Goal: Task Accomplishment & Management: Use online tool/utility

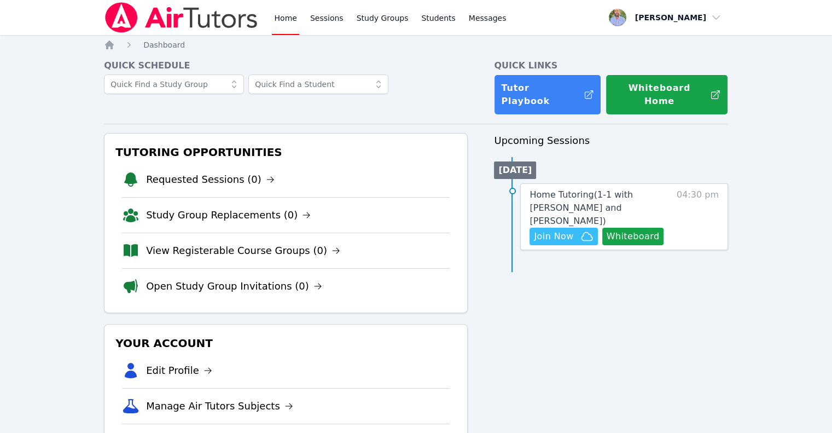
click at [646, 228] on button "Whiteboard" at bounding box center [633, 237] width 62 height 18
click at [320, 23] on link "Sessions" at bounding box center [327, 17] width 38 height 35
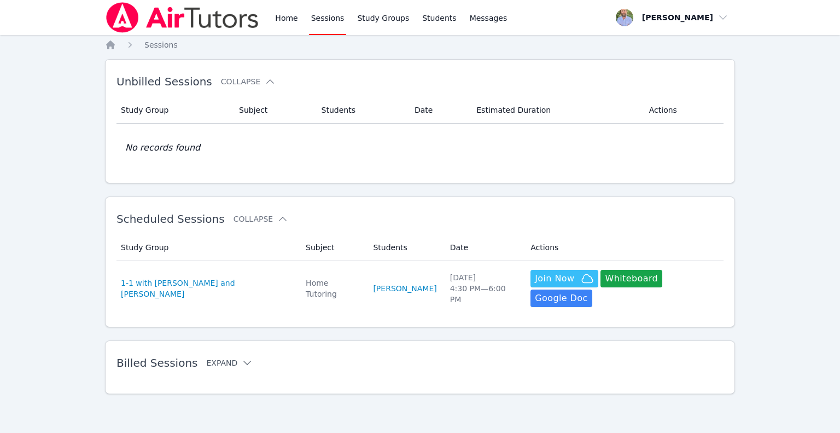
click at [225, 357] on button "Expand" at bounding box center [229, 362] width 47 height 11
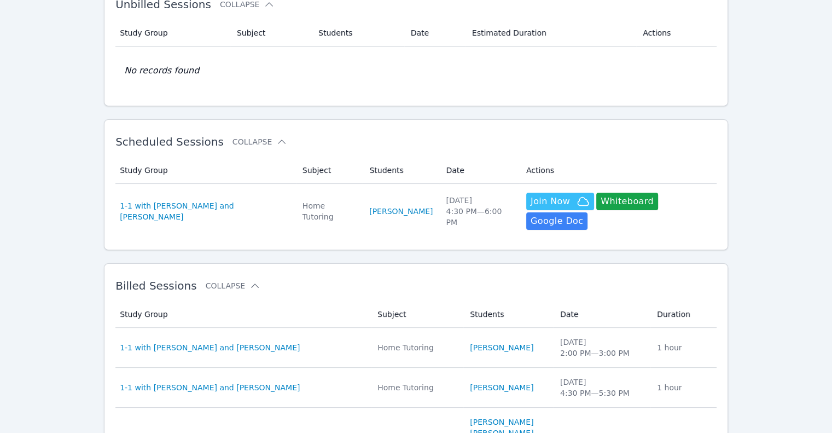
scroll to position [164, 0]
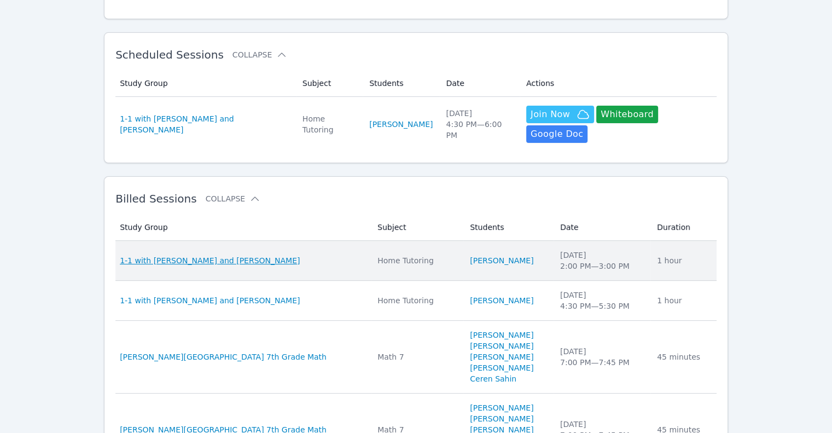
click at [254, 255] on span "1-1 with [PERSON_NAME] and [PERSON_NAME]" at bounding box center [210, 260] width 180 height 11
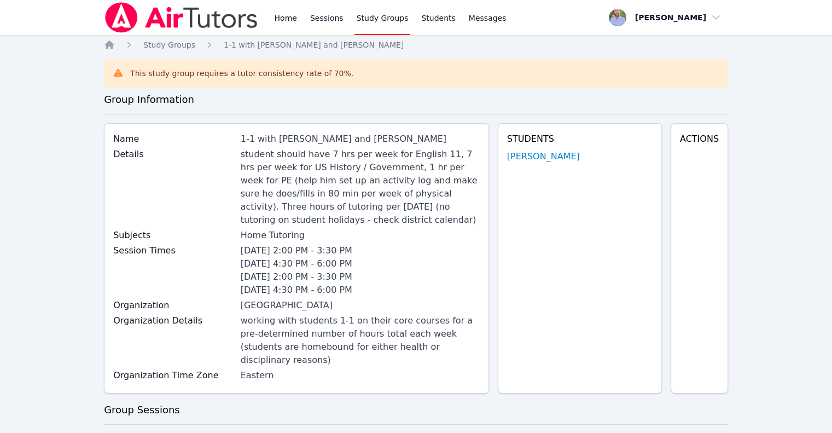
scroll to position [164, 0]
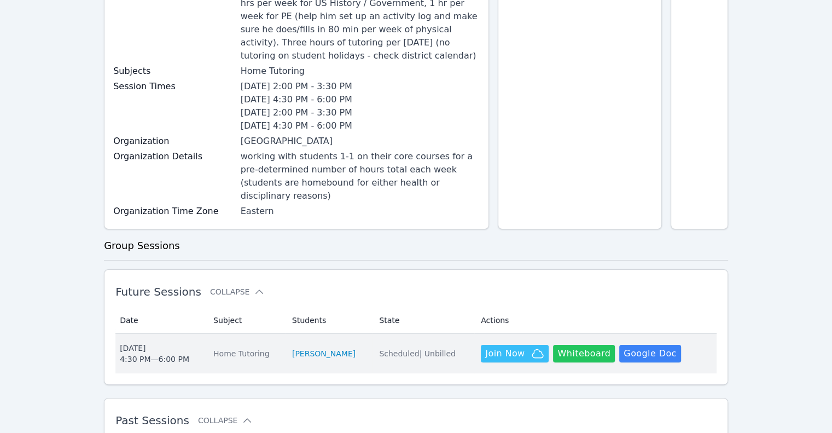
click at [569, 345] on button "Whiteboard" at bounding box center [584, 354] width 62 height 18
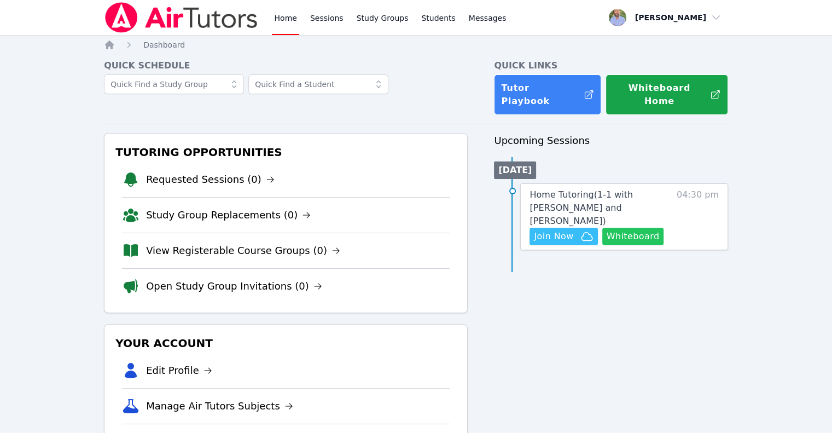
click at [630, 228] on button "Whiteboard" at bounding box center [633, 237] width 62 height 18
click at [572, 230] on span "Join Now" at bounding box center [553, 236] width 39 height 13
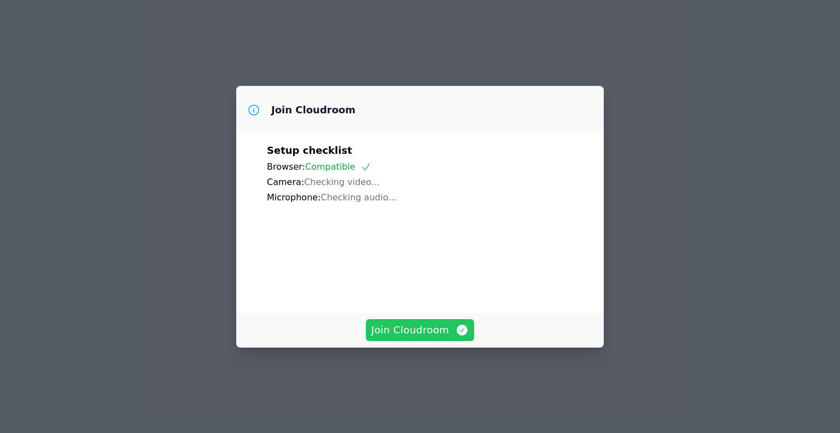
click at [422, 338] on span "Join Cloudroom" at bounding box center [421, 329] width 98 height 15
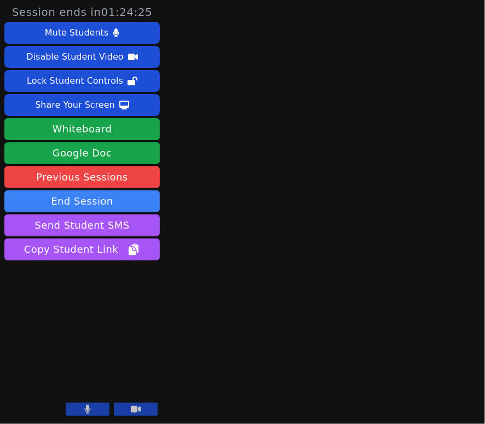
click at [231, 312] on div "Session ends in 01:24:25 Mute Students Disable Student Video Lock Student Contr…" at bounding box center [242, 212] width 485 height 424
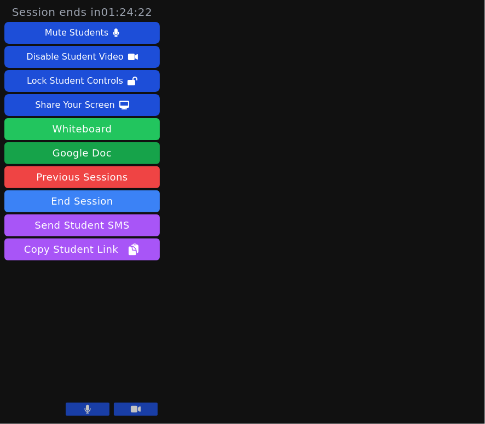
click at [105, 132] on button "Whiteboard" at bounding box center [81, 129] width 155 height 22
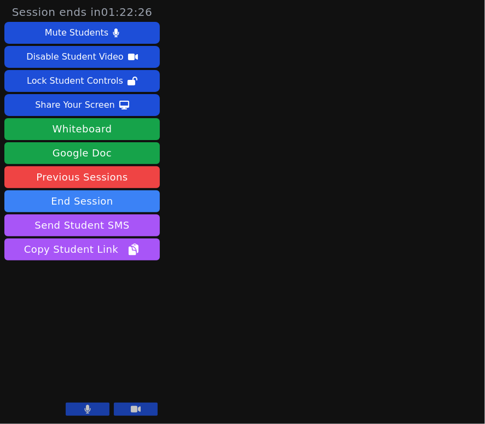
click at [89, 409] on icon at bounding box center [87, 409] width 7 height 9
click at [96, 408] on button at bounding box center [88, 409] width 44 height 13
click at [129, 408] on button at bounding box center [136, 409] width 44 height 13
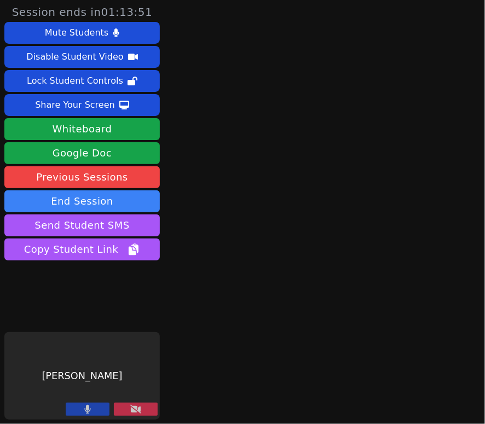
click at [125, 407] on button at bounding box center [136, 409] width 44 height 13
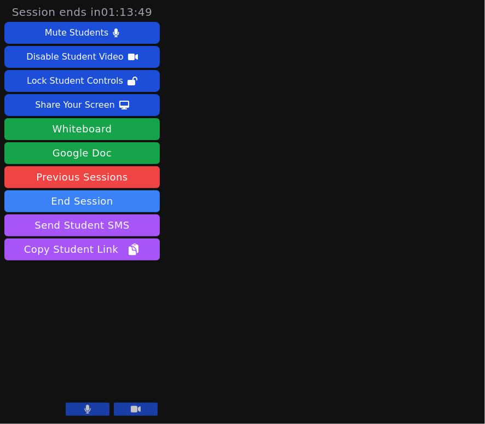
click at [138, 409] on icon at bounding box center [136, 409] width 10 height 7
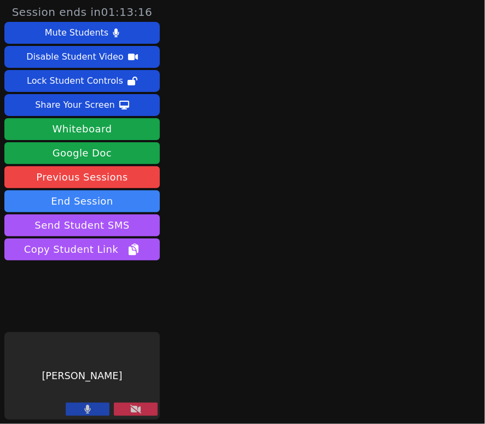
click at [96, 407] on button at bounding box center [88, 409] width 44 height 13
click at [88, 407] on icon at bounding box center [87, 409] width 11 height 9
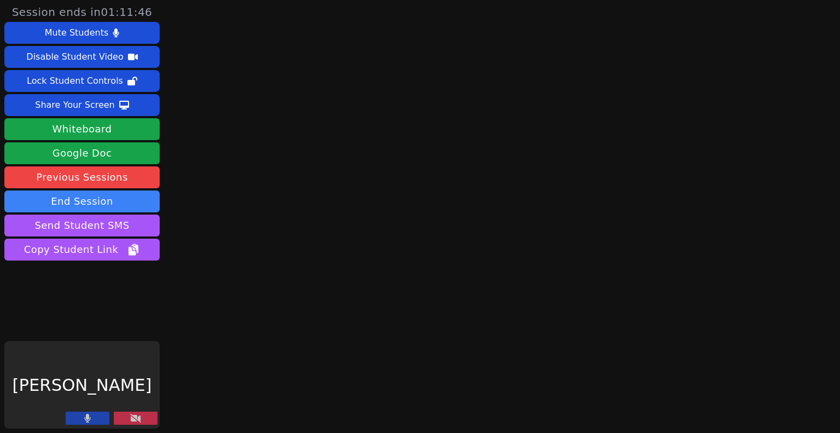
click at [98, 422] on button at bounding box center [88, 417] width 44 height 13
click at [115, 419] on button at bounding box center [136, 417] width 44 height 13
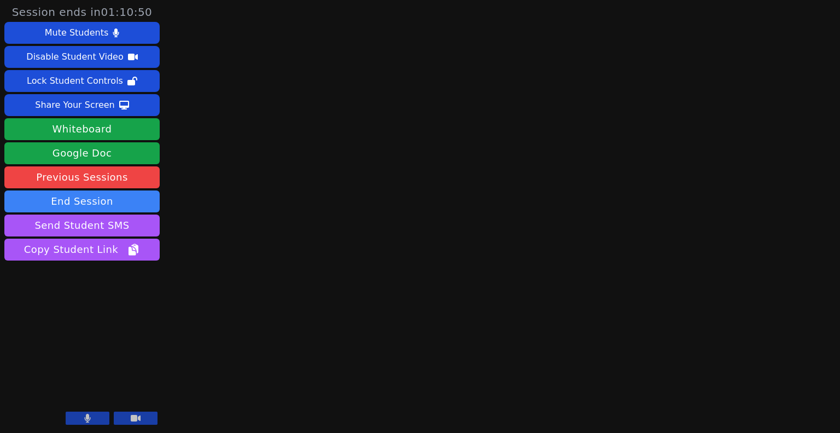
click at [148, 415] on button at bounding box center [136, 417] width 44 height 13
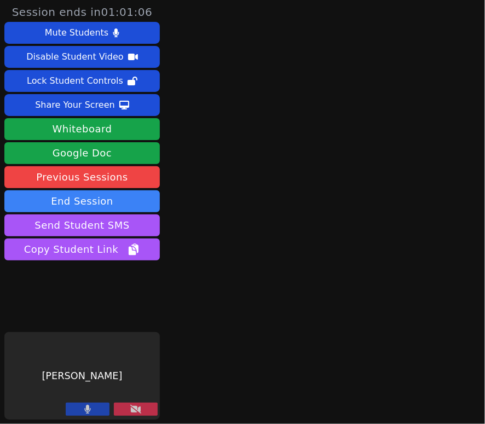
click at [143, 412] on button at bounding box center [136, 409] width 44 height 13
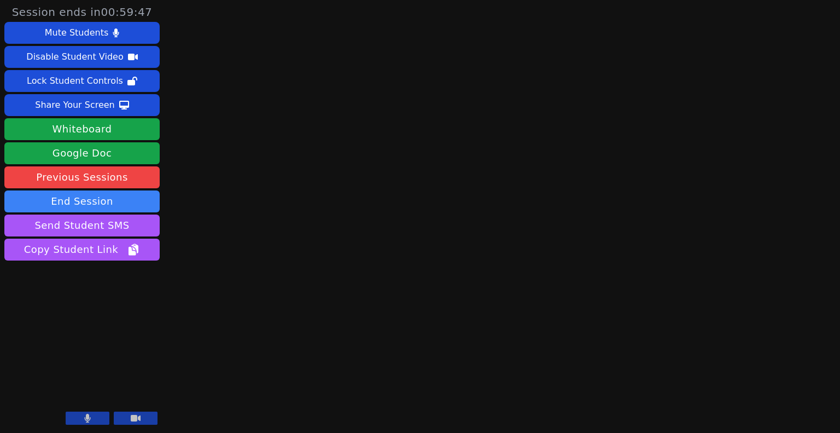
click at [129, 417] on button at bounding box center [136, 417] width 44 height 13
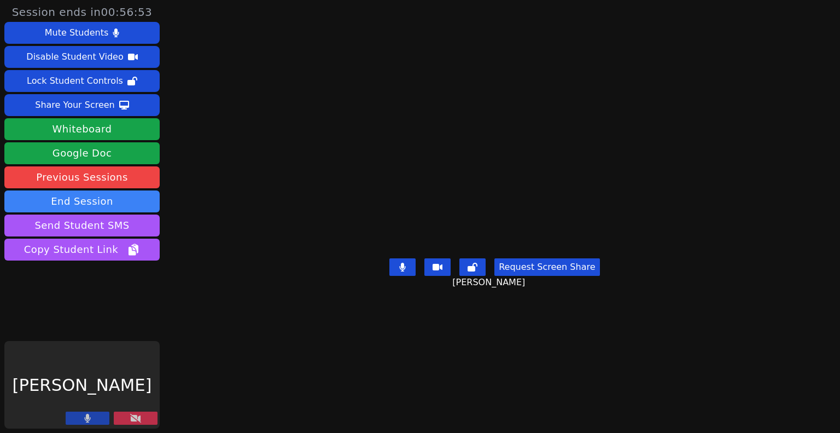
click at [127, 416] on button at bounding box center [136, 417] width 44 height 13
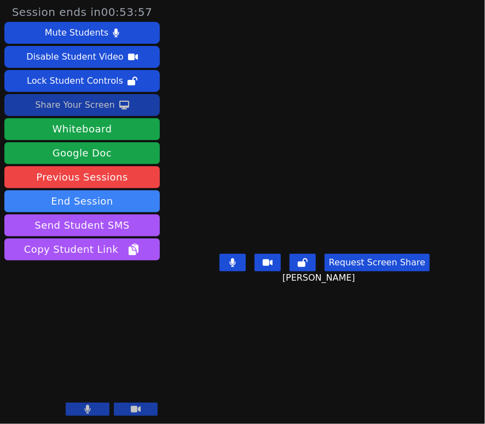
click at [119, 101] on icon at bounding box center [124, 105] width 10 height 9
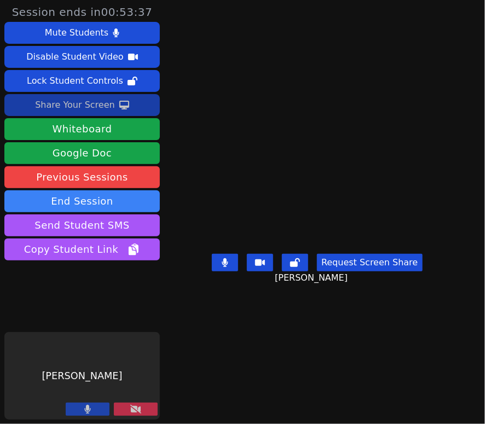
click at [98, 105] on button "Share Your Screen" at bounding box center [81, 105] width 155 height 22
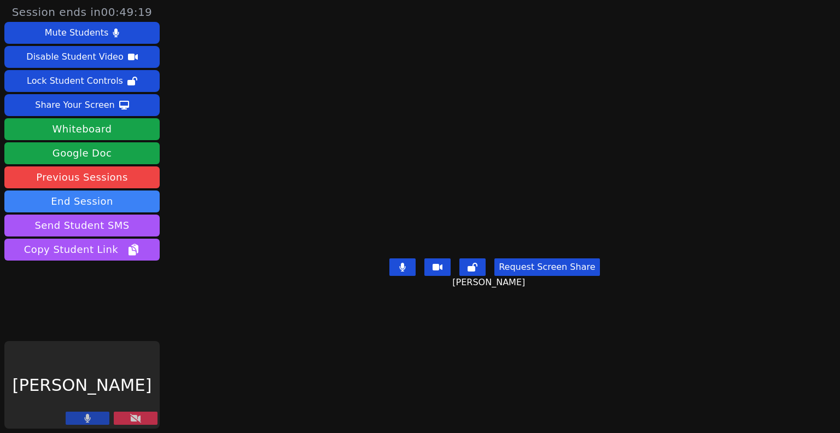
click at [118, 419] on button at bounding box center [136, 417] width 44 height 13
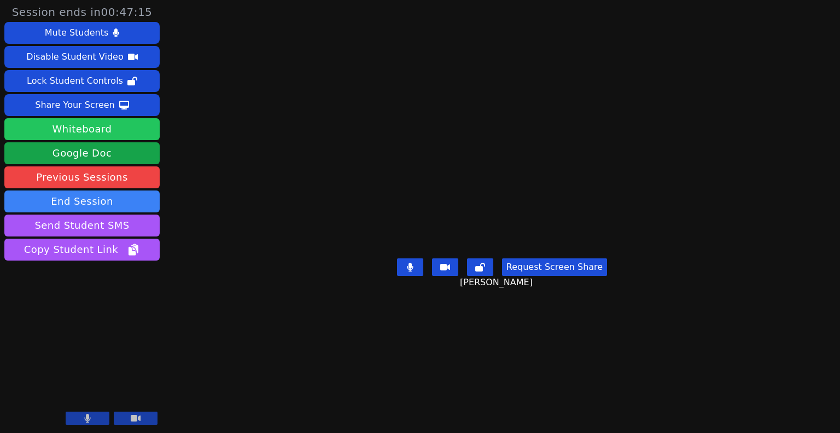
click at [108, 129] on button "Whiteboard" at bounding box center [81, 129] width 155 height 22
click at [538, 276] on button "Request Screen Share" at bounding box center [554, 267] width 105 height 18
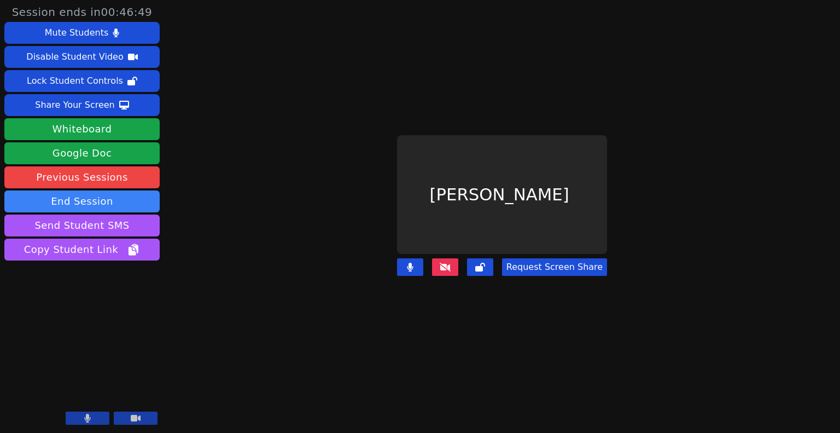
click at [552, 264] on button "Request Screen Share" at bounding box center [554, 267] width 105 height 18
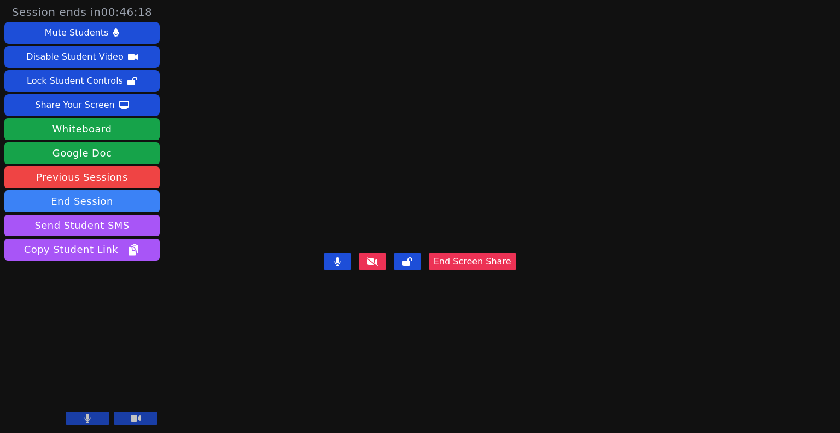
click at [516, 270] on button "End Screen Share" at bounding box center [472, 262] width 86 height 18
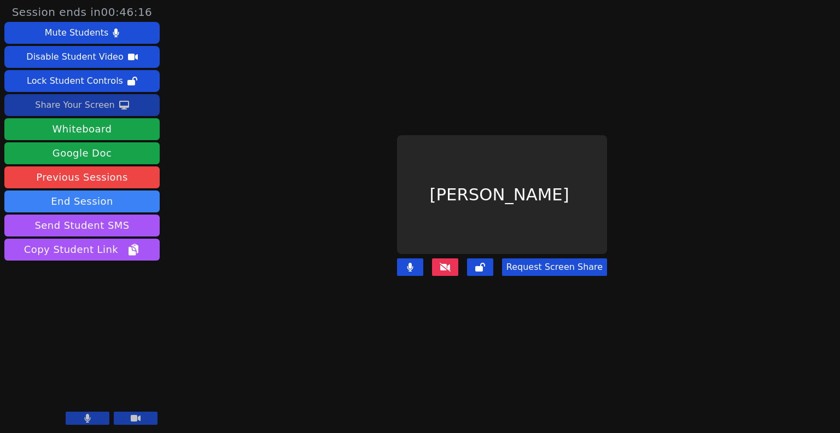
click at [80, 105] on div "Share Your Screen" at bounding box center [75, 105] width 80 height 18
click at [451, 263] on icon at bounding box center [445, 267] width 11 height 9
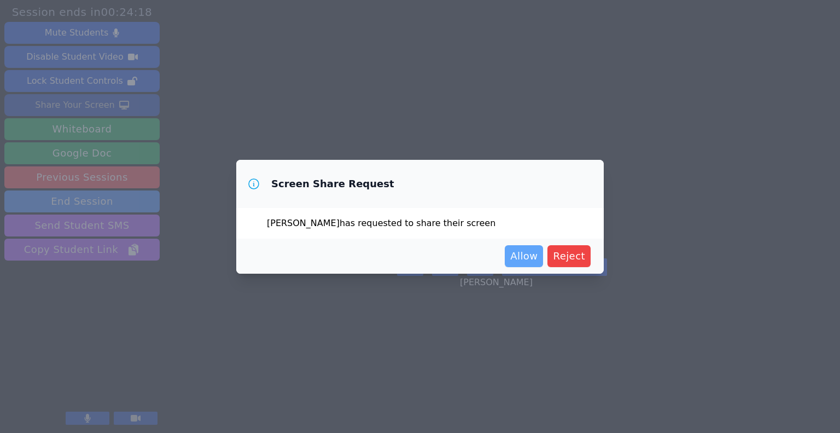
click at [536, 252] on span "Allow" at bounding box center [523, 255] width 27 height 15
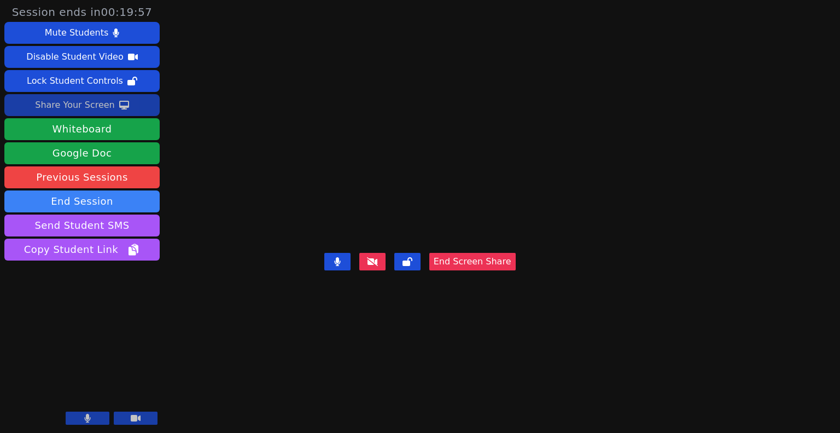
click at [516, 270] on button "End Screen Share" at bounding box center [472, 262] width 86 height 18
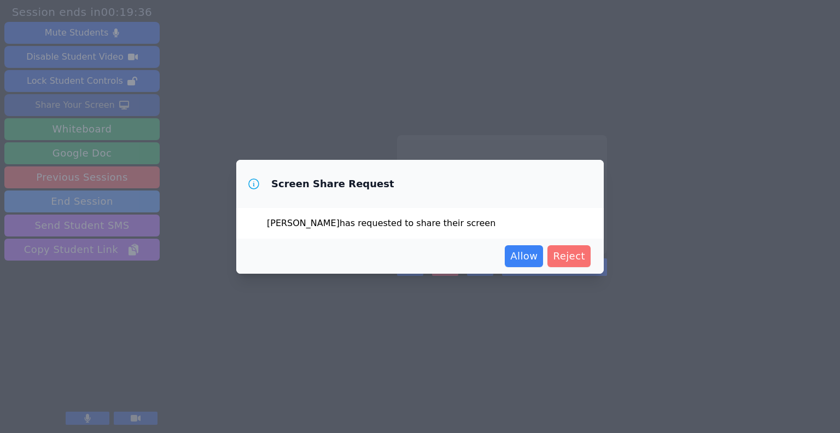
click at [563, 258] on span "Reject" at bounding box center [569, 255] width 32 height 15
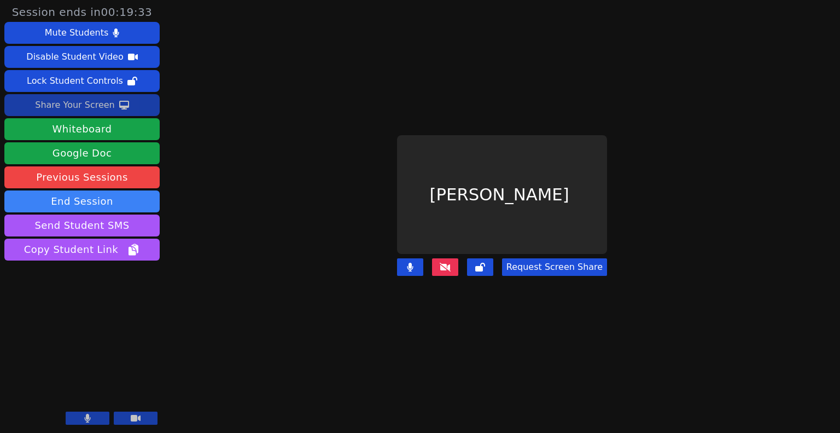
click at [83, 108] on div "Share Your Screen" at bounding box center [75, 105] width 80 height 18
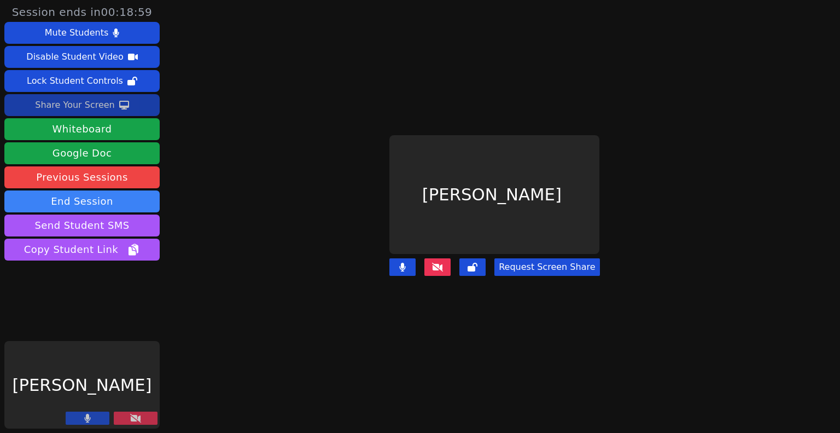
click at [92, 106] on div "Share Your Screen" at bounding box center [75, 105] width 80 height 18
click at [95, 107] on div "Share Your Screen" at bounding box center [75, 105] width 80 height 18
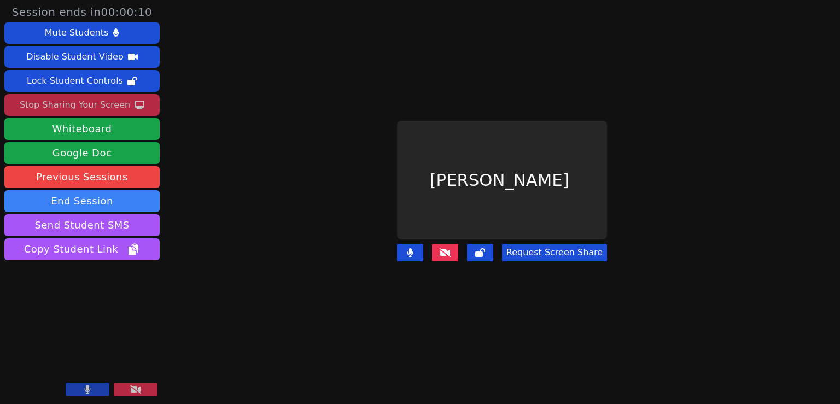
click at [116, 389] on button at bounding box center [136, 389] width 44 height 13
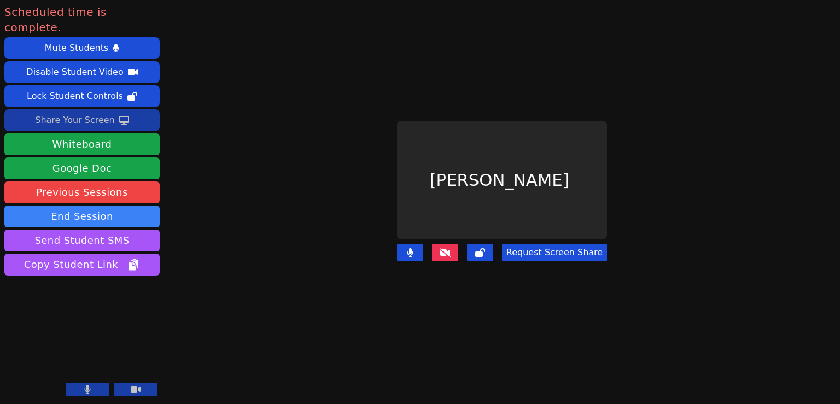
click at [341, 159] on main "Kameron Taylor Request Screen Share" at bounding box center [502, 202] width 365 height 404
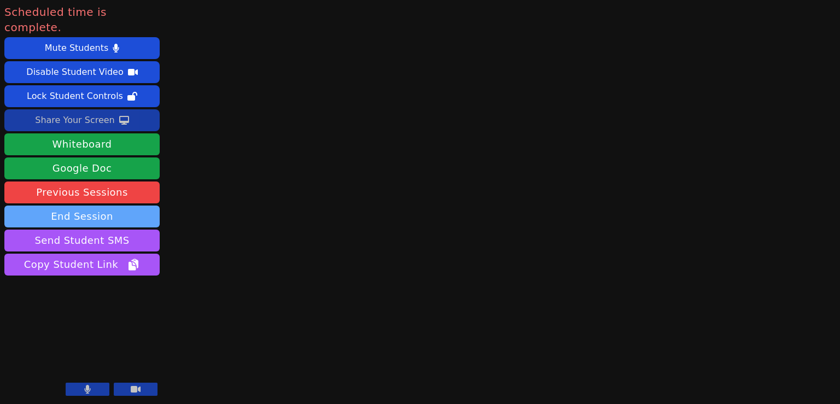
click at [93, 206] on button "End Session" at bounding box center [81, 217] width 155 height 22
